Goal: Task Accomplishment & Management: Complete application form

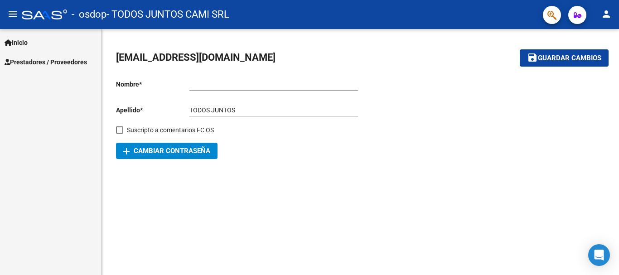
click at [26, 48] on link "Inicio" at bounding box center [50, 42] width 101 height 19
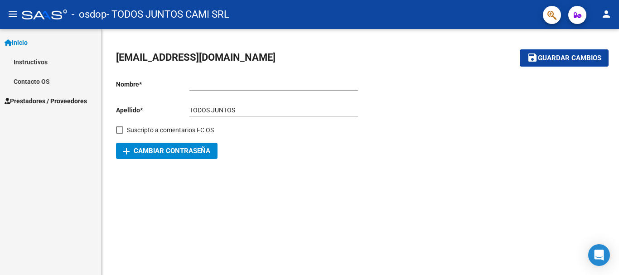
click at [233, 83] on input "Ingresar nombre" at bounding box center [273, 85] width 169 height 8
click at [195, 107] on input "TODOS JUNTOS" at bounding box center [273, 111] width 169 height 8
drag, startPoint x: 187, startPoint y: 106, endPoint x: 238, endPoint y: 109, distance: 51.8
click at [238, 109] on app-form-text-field "Apellido * TODOS JUNTOS Ingresar apellido" at bounding box center [237, 110] width 242 height 7
drag, startPoint x: 229, startPoint y: 108, endPoint x: 177, endPoint y: 105, distance: 52.6
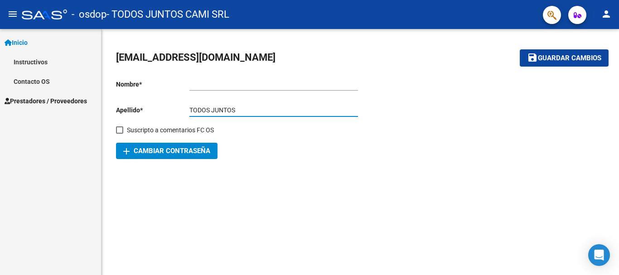
click at [177, 107] on app-form-text-field "Apellido * TODOS JUNTOS Ingresar apellido" at bounding box center [237, 110] width 242 height 7
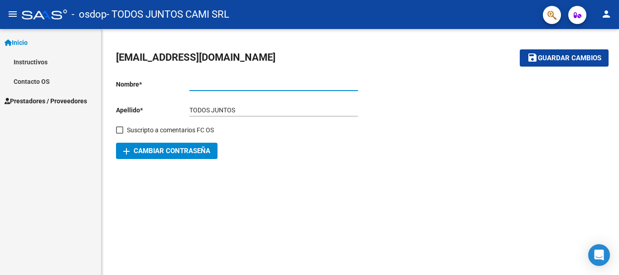
paste input "TODOS JUNTOS"
type input "TODOS JUNTOS"
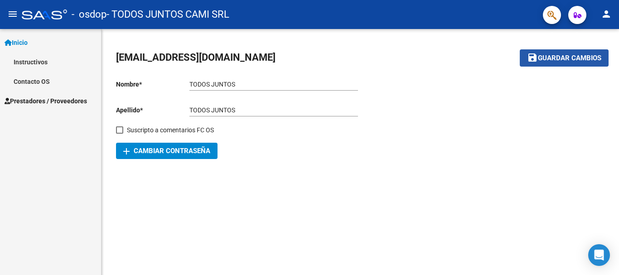
click at [562, 59] on span "Guardar cambios" at bounding box center [569, 58] width 63 height 8
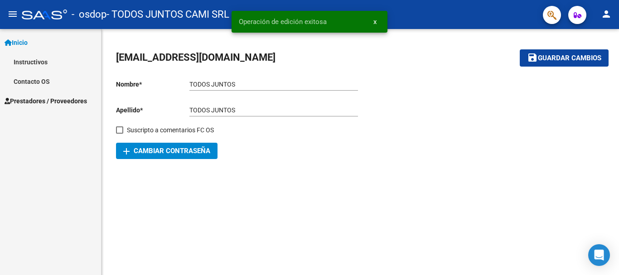
click at [27, 44] on span "Inicio" at bounding box center [16, 43] width 23 height 10
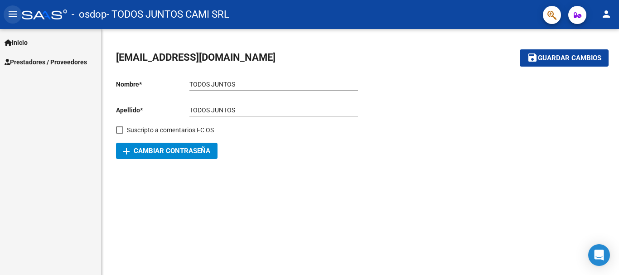
click at [15, 12] on mat-icon "menu" at bounding box center [12, 14] width 11 height 11
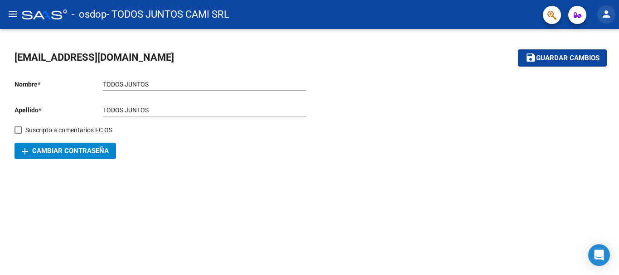
click at [599, 12] on button "person" at bounding box center [606, 14] width 18 height 18
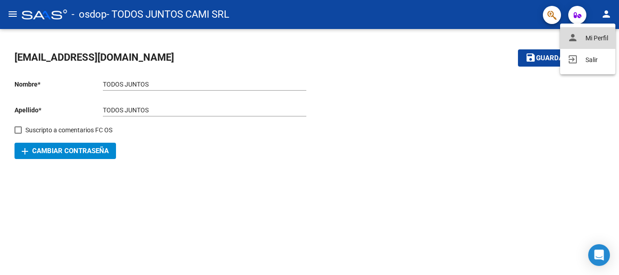
click at [596, 39] on button "person Mi Perfil" at bounding box center [587, 38] width 55 height 22
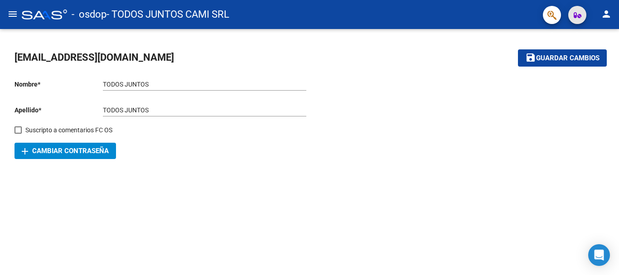
click at [579, 19] on span "button" at bounding box center [578, 15] width 8 height 18
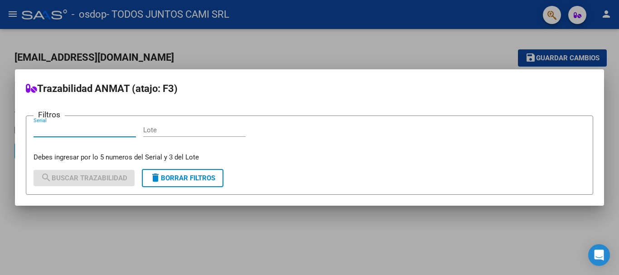
click at [454, 47] on div at bounding box center [309, 137] width 619 height 275
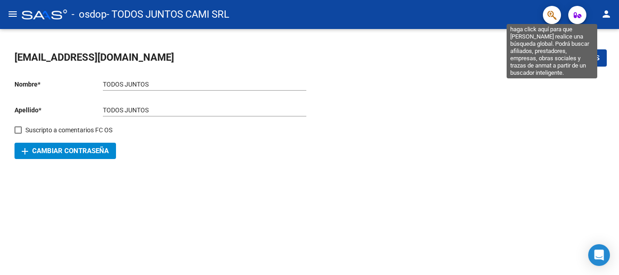
click at [556, 17] on icon "button" at bounding box center [552, 15] width 9 height 10
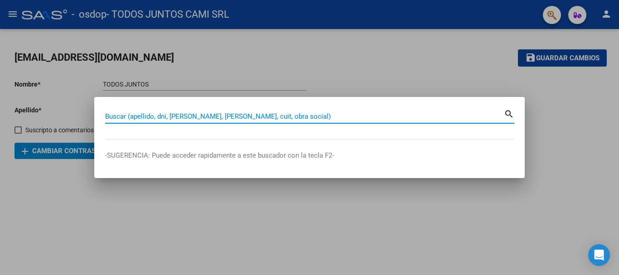
click at [384, 75] on div at bounding box center [309, 137] width 619 height 275
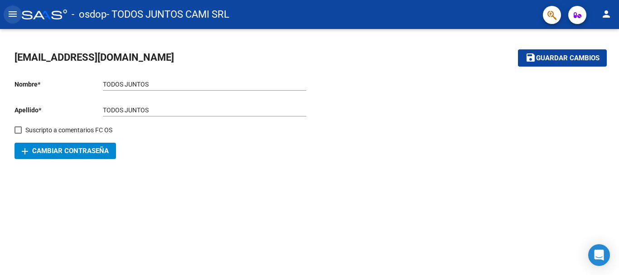
click at [16, 15] on mat-icon "menu" at bounding box center [12, 14] width 11 height 11
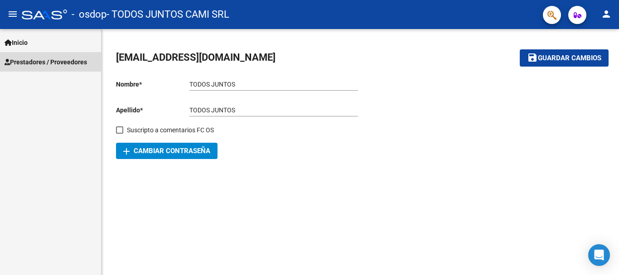
click at [38, 62] on span "Prestadores / Proveedores" at bounding box center [46, 62] width 82 height 10
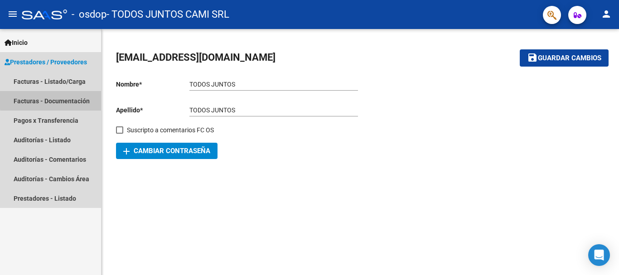
click at [69, 98] on link "Facturas - Documentación" at bounding box center [50, 100] width 101 height 19
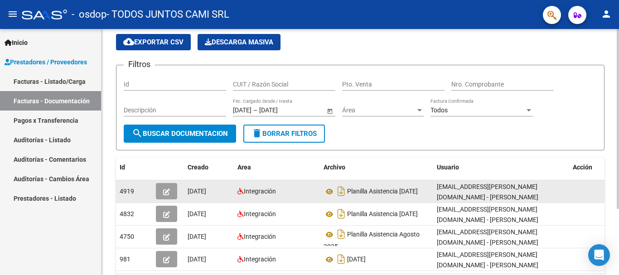
scroll to position [45, 0]
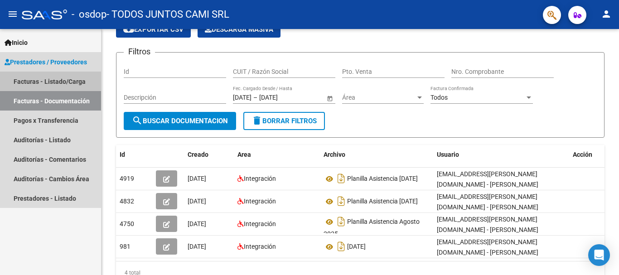
click at [52, 78] on link "Facturas - Listado/Carga" at bounding box center [50, 81] width 101 height 19
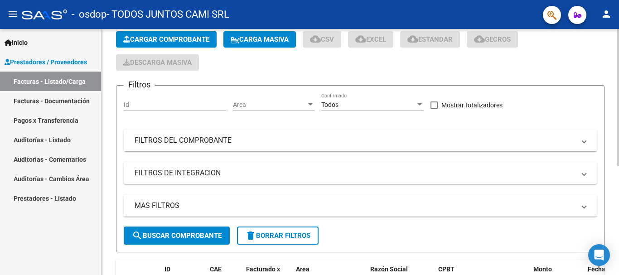
click at [150, 102] on input "Id" at bounding box center [175, 105] width 102 height 8
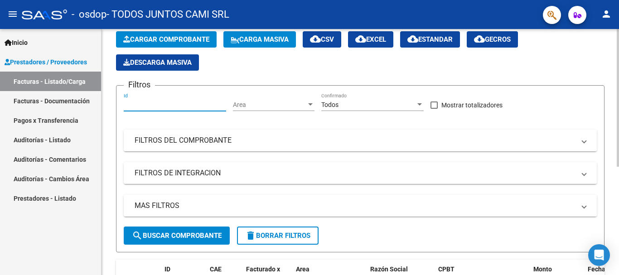
click at [200, 41] on span "Cargar Comprobante" at bounding box center [166, 39] width 86 height 8
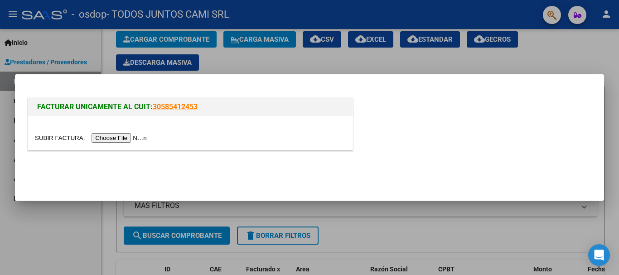
click at [142, 136] on input "file" at bounding box center [92, 138] width 115 height 10
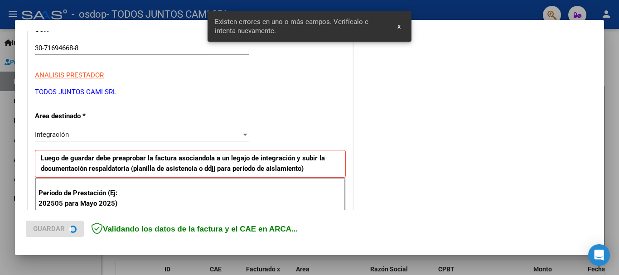
scroll to position [209, 0]
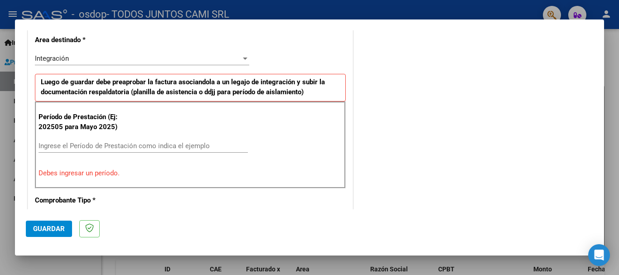
click at [213, 146] on input "Ingrese el Período de Prestación como indica el ejemplo" at bounding box center [143, 146] width 209 height 8
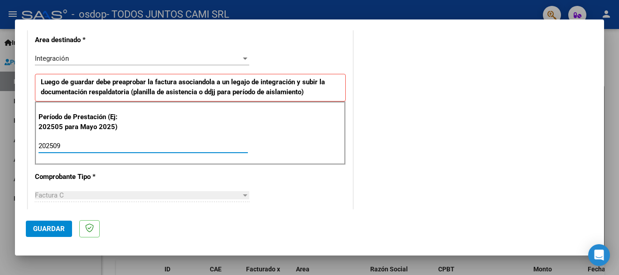
type input "202509"
click at [59, 230] on span "Guardar" at bounding box center [49, 229] width 32 height 8
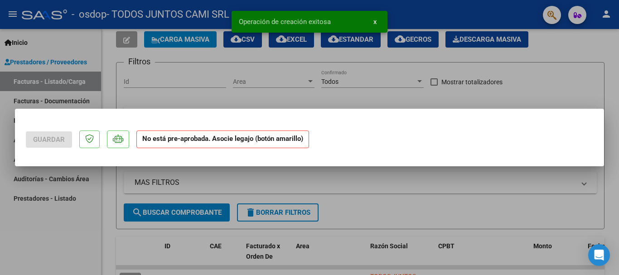
scroll to position [0, 0]
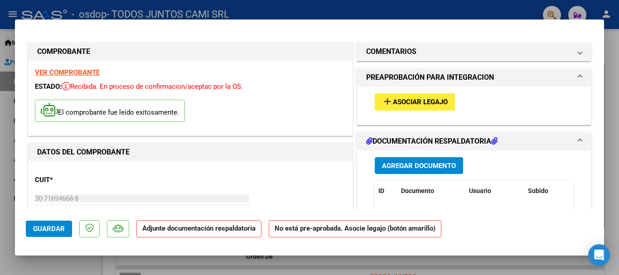
click at [447, 165] on span "Agregar Documento" at bounding box center [419, 166] width 74 height 8
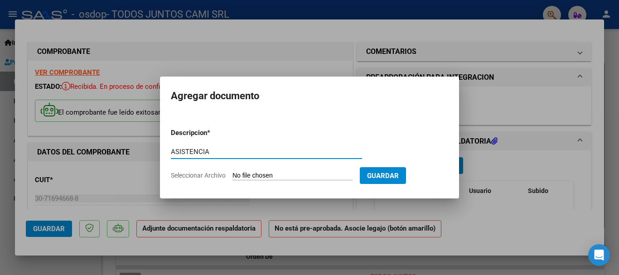
type input "ASISTENCIA"
click at [337, 178] on input "Seleccionar Archivo" at bounding box center [293, 176] width 120 height 9
click at [291, 175] on input "Seleccionar Archivo" at bounding box center [293, 176] width 120 height 9
type input "C:\fakepath\[PERSON_NAME] septiembre saie.pdf"
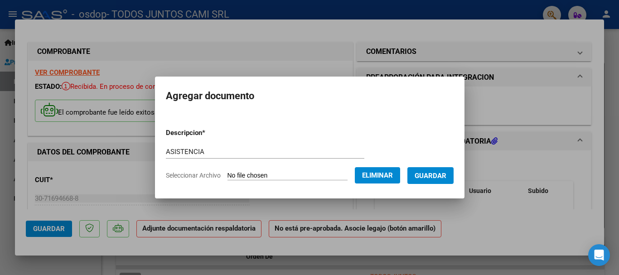
click at [446, 178] on span "Guardar" at bounding box center [431, 176] width 32 height 8
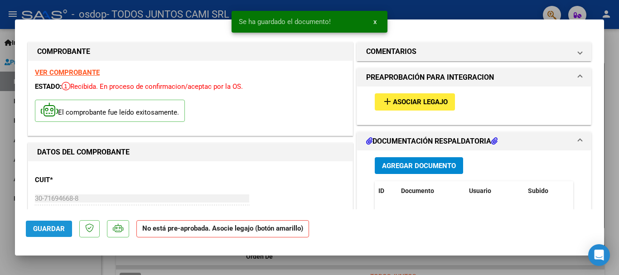
click at [54, 223] on button "Guardar" at bounding box center [49, 229] width 46 height 16
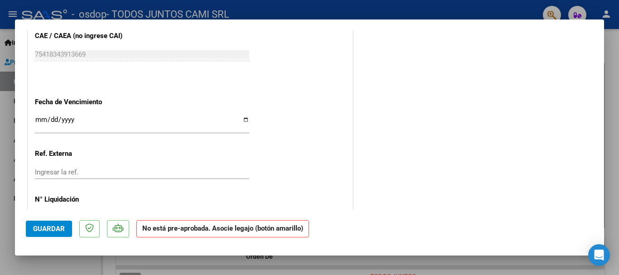
scroll to position [608, 0]
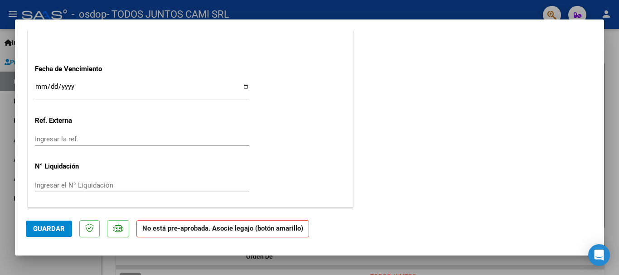
click at [242, 86] on input "Ingresar la fecha" at bounding box center [142, 90] width 214 height 15
type input "[DATE]"
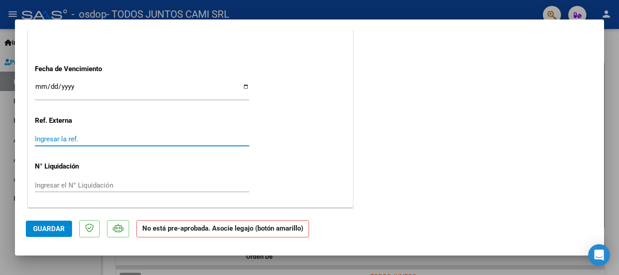
click at [106, 139] on input "Ingresar la ref." at bounding box center [142, 139] width 214 height 8
type input "092025"
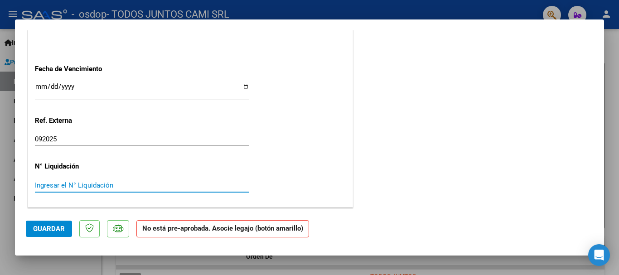
click at [135, 184] on input "Ingresar el N° Liquidación" at bounding box center [142, 185] width 214 height 8
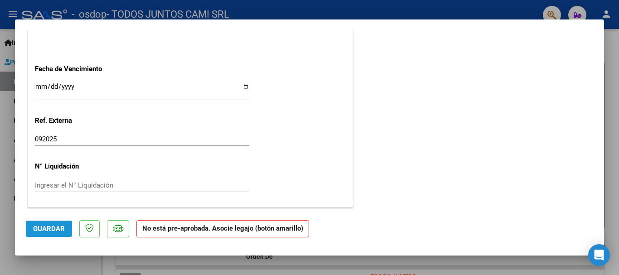
click at [61, 232] on span "Guardar" at bounding box center [49, 229] width 32 height 8
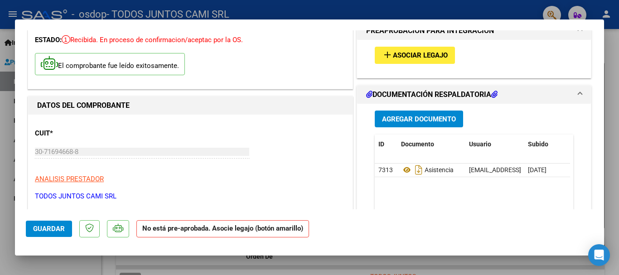
scroll to position [0, 0]
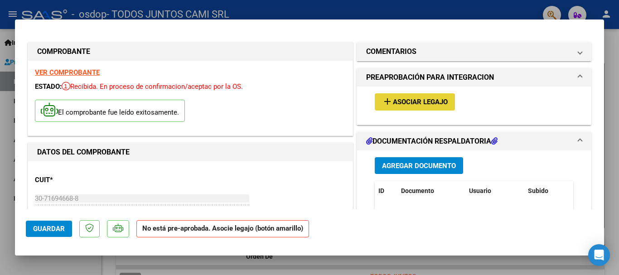
click at [429, 99] on span "Asociar Legajo" at bounding box center [420, 102] width 55 height 8
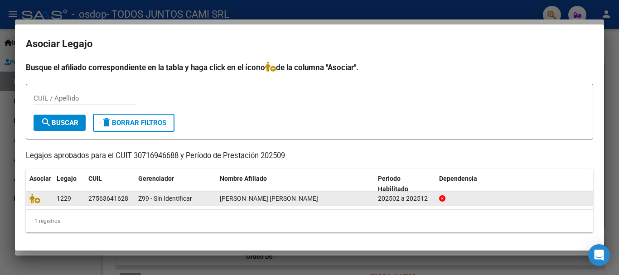
click at [55, 202] on datatable-body-cell "1229" at bounding box center [69, 199] width 32 height 14
click at [38, 198] on icon at bounding box center [34, 199] width 11 height 10
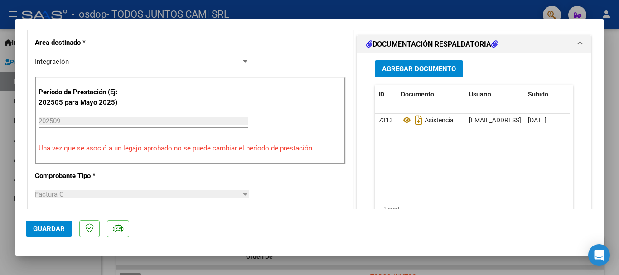
scroll to position [227, 0]
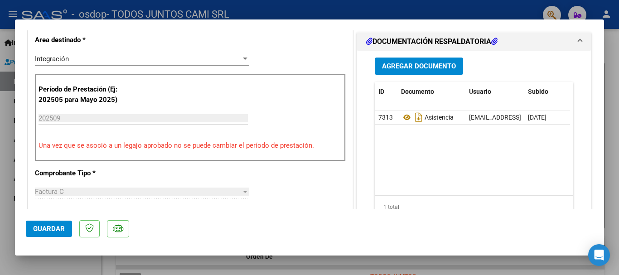
click at [53, 237] on mat-dialog-actions "Guardar" at bounding box center [309, 227] width 567 height 36
click at [108, 117] on input "202509" at bounding box center [143, 118] width 209 height 8
click at [45, 228] on span "Guardar" at bounding box center [49, 229] width 32 height 8
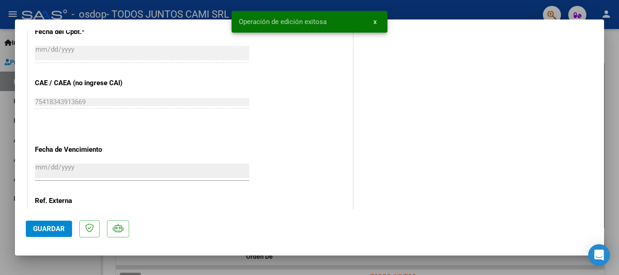
scroll to position [451, 0]
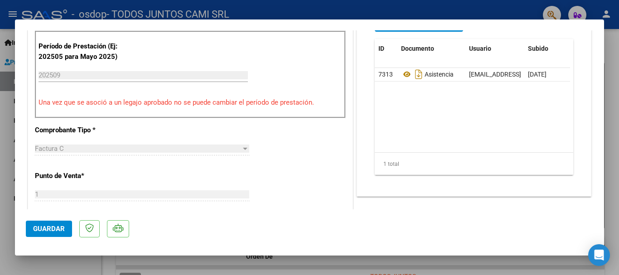
type input "$ 0,00"
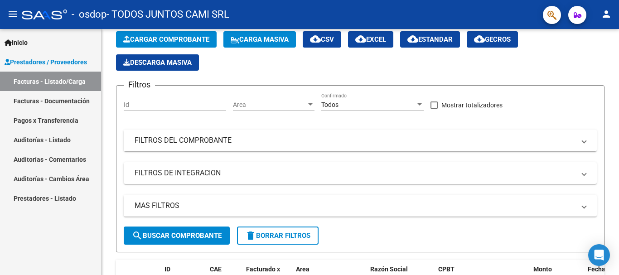
click at [45, 76] on link "Facturas - Listado/Carga" at bounding box center [50, 81] width 101 height 19
click at [46, 79] on link "Facturas - Listado/Carga" at bounding box center [50, 81] width 101 height 19
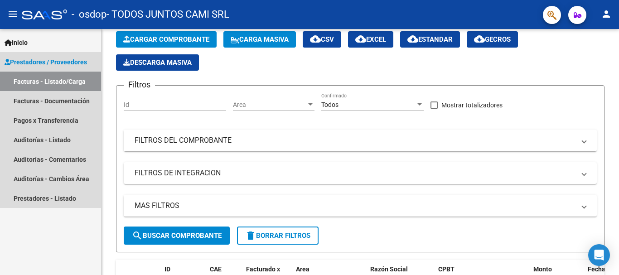
click at [46, 79] on link "Facturas - Listado/Carga" at bounding box center [50, 81] width 101 height 19
click at [68, 105] on link "Facturas - Documentación" at bounding box center [50, 100] width 101 height 19
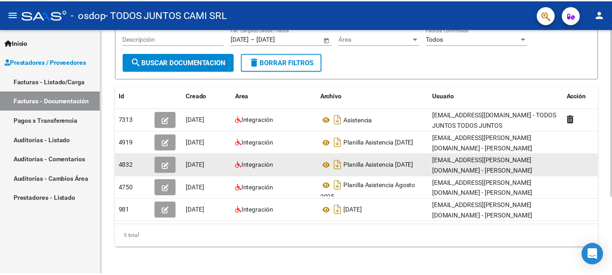
scroll to position [113, 0]
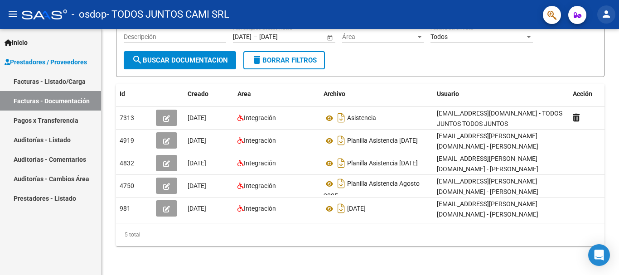
click at [608, 13] on mat-icon "person" at bounding box center [606, 14] width 11 height 11
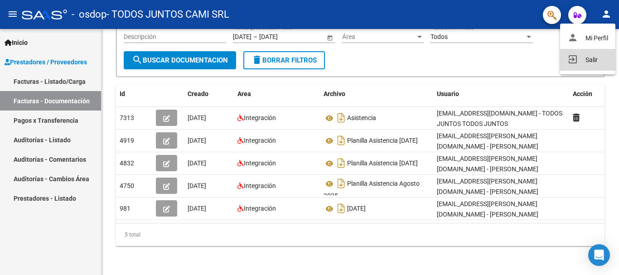
click at [599, 60] on button "exit_to_app Salir" at bounding box center [587, 60] width 55 height 22
